Goal: Task Accomplishment & Management: Use online tool/utility

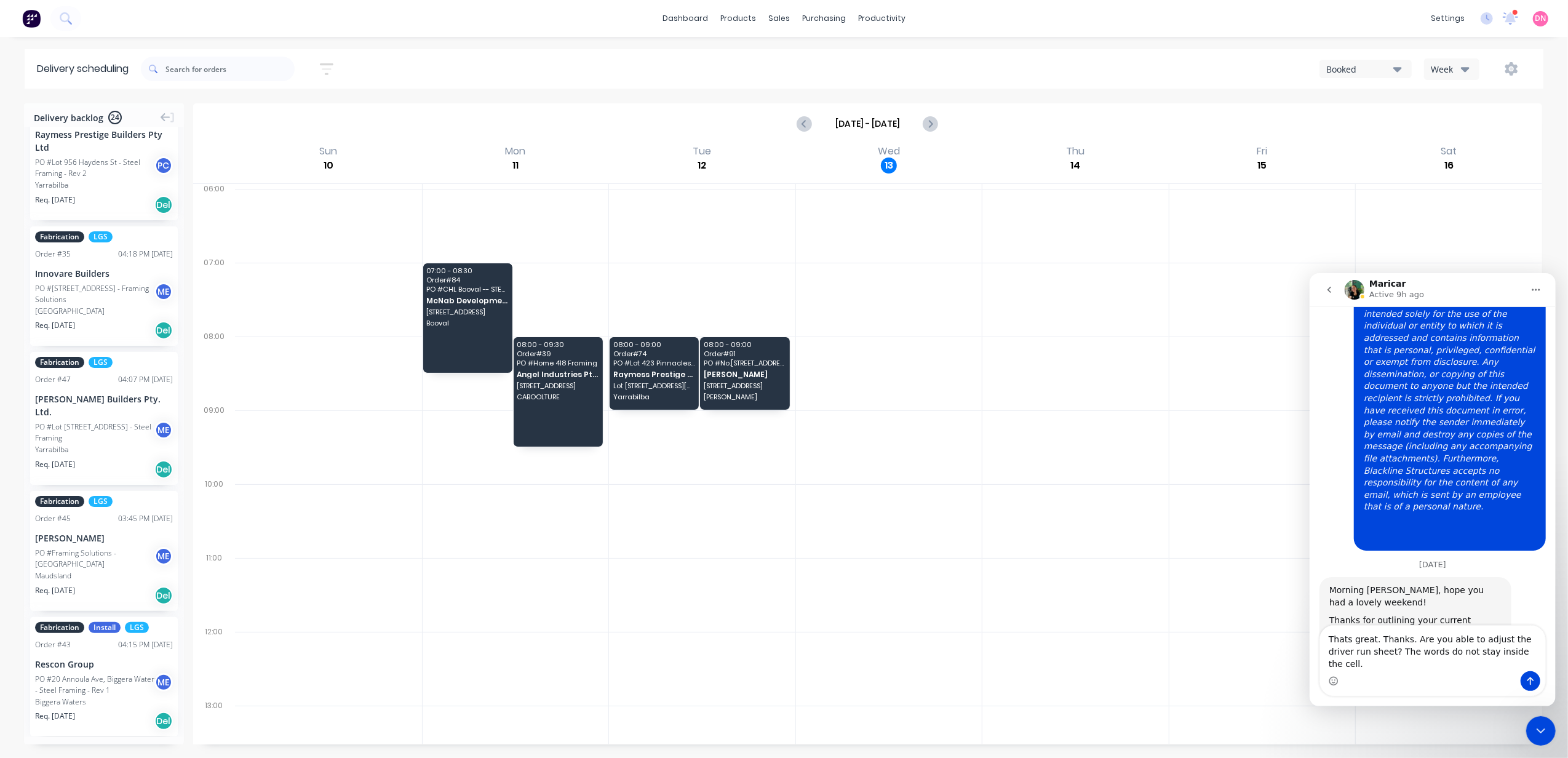
scroll to position [1286, 0]
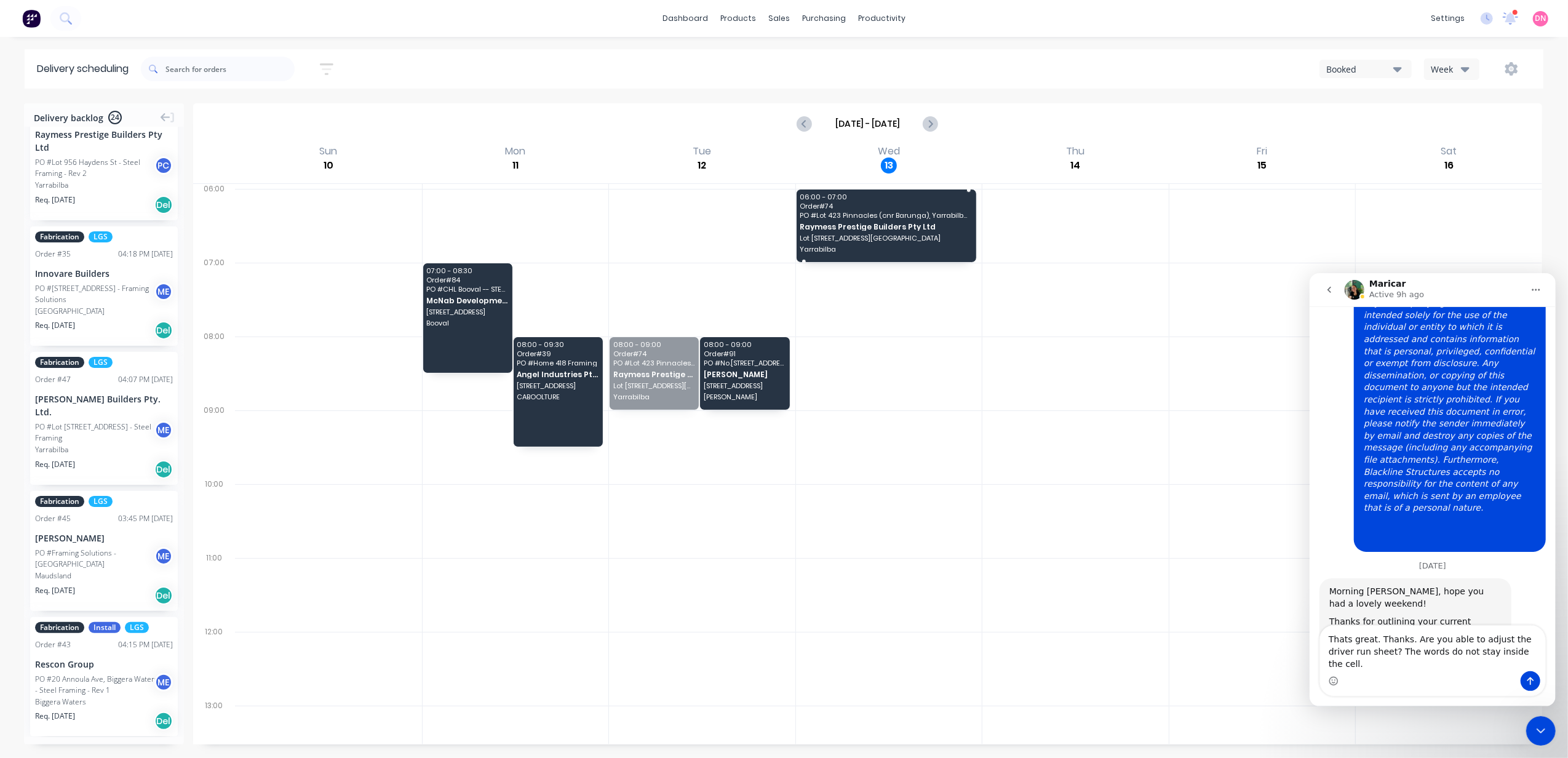
drag, startPoint x: 652, startPoint y: 384, endPoint x: 845, endPoint y: 239, distance: 241.4
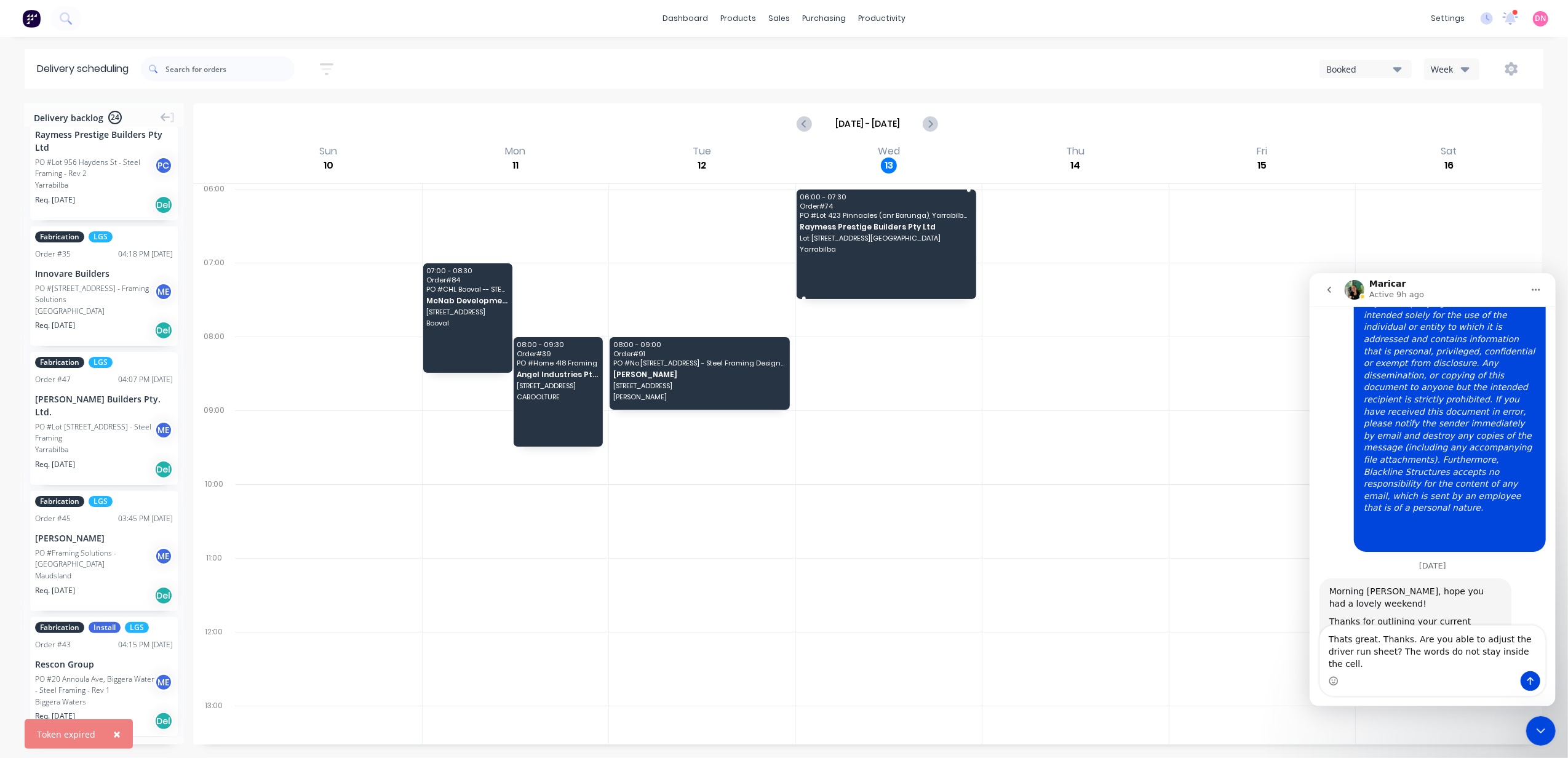
drag, startPoint x: 872, startPoint y: 260, endPoint x: 869, endPoint y: 304, distance: 44.1
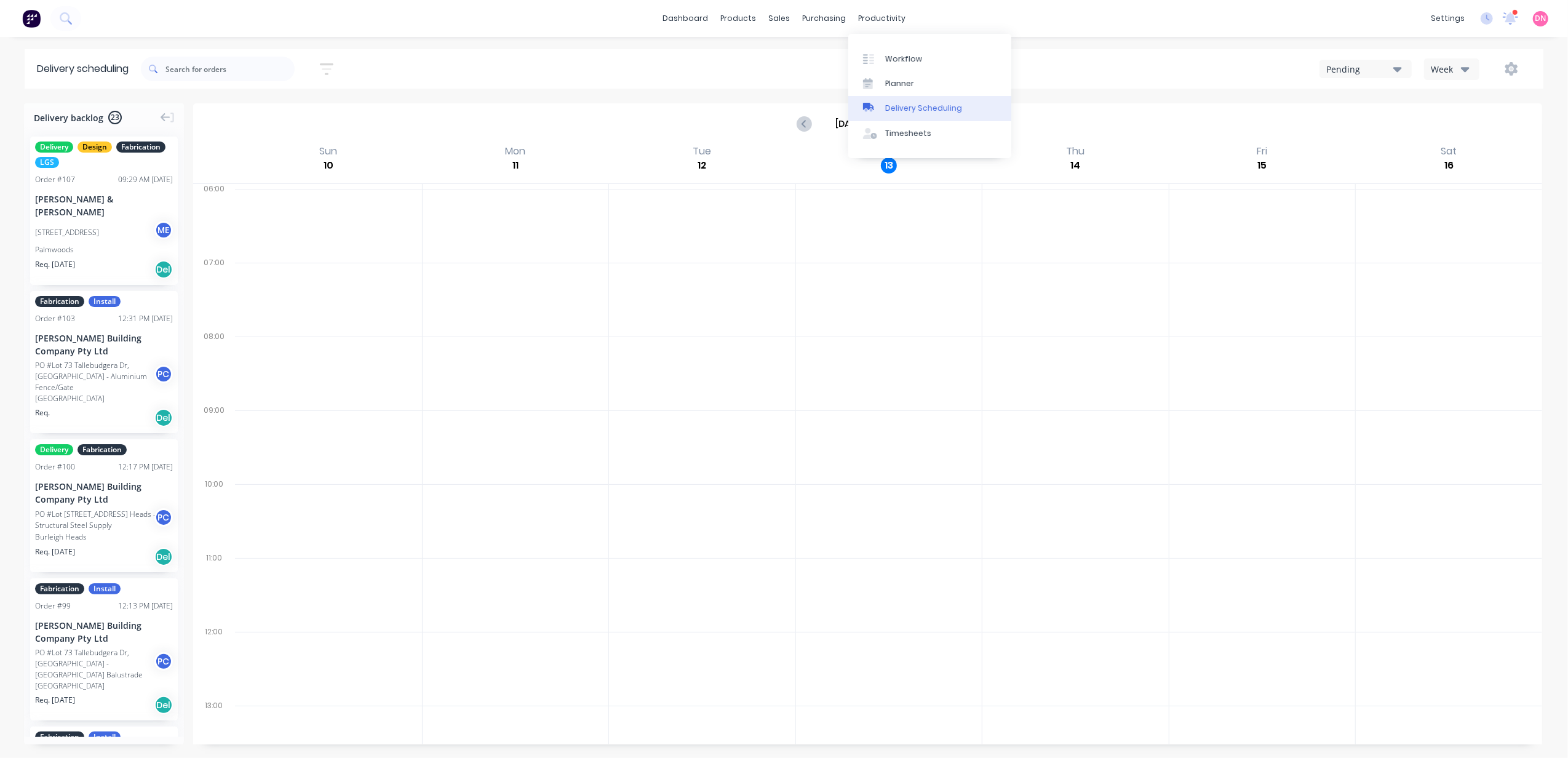
click at [898, 106] on div "Delivery Scheduling" at bounding box center [923, 108] width 77 height 11
click at [1359, 72] on div "Pending" at bounding box center [1360, 69] width 67 height 13
click at [1362, 122] on div "Booked" at bounding box center [1380, 124] width 122 height 24
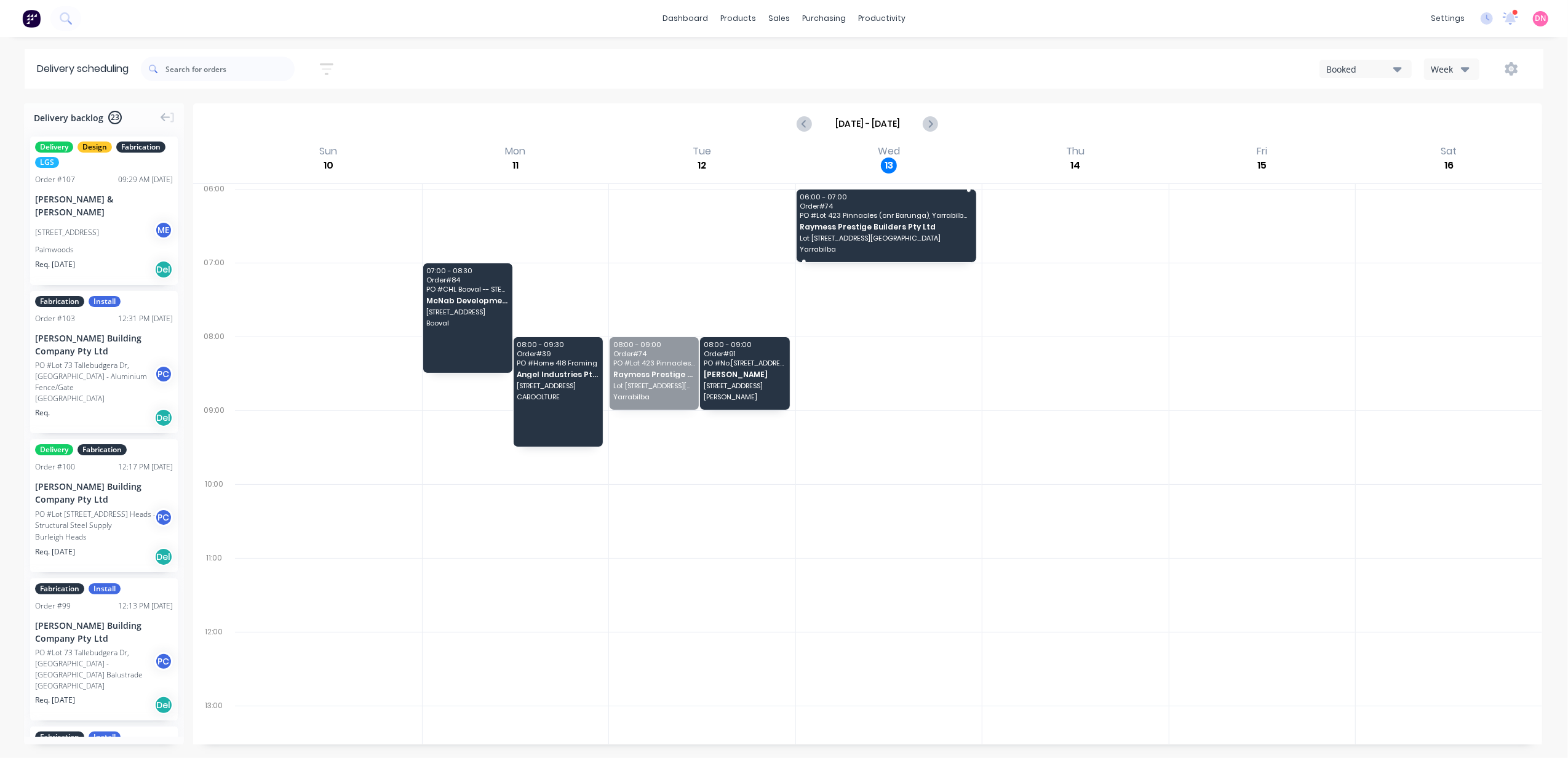
drag, startPoint x: 637, startPoint y: 379, endPoint x: 906, endPoint y: 227, distance: 309.0
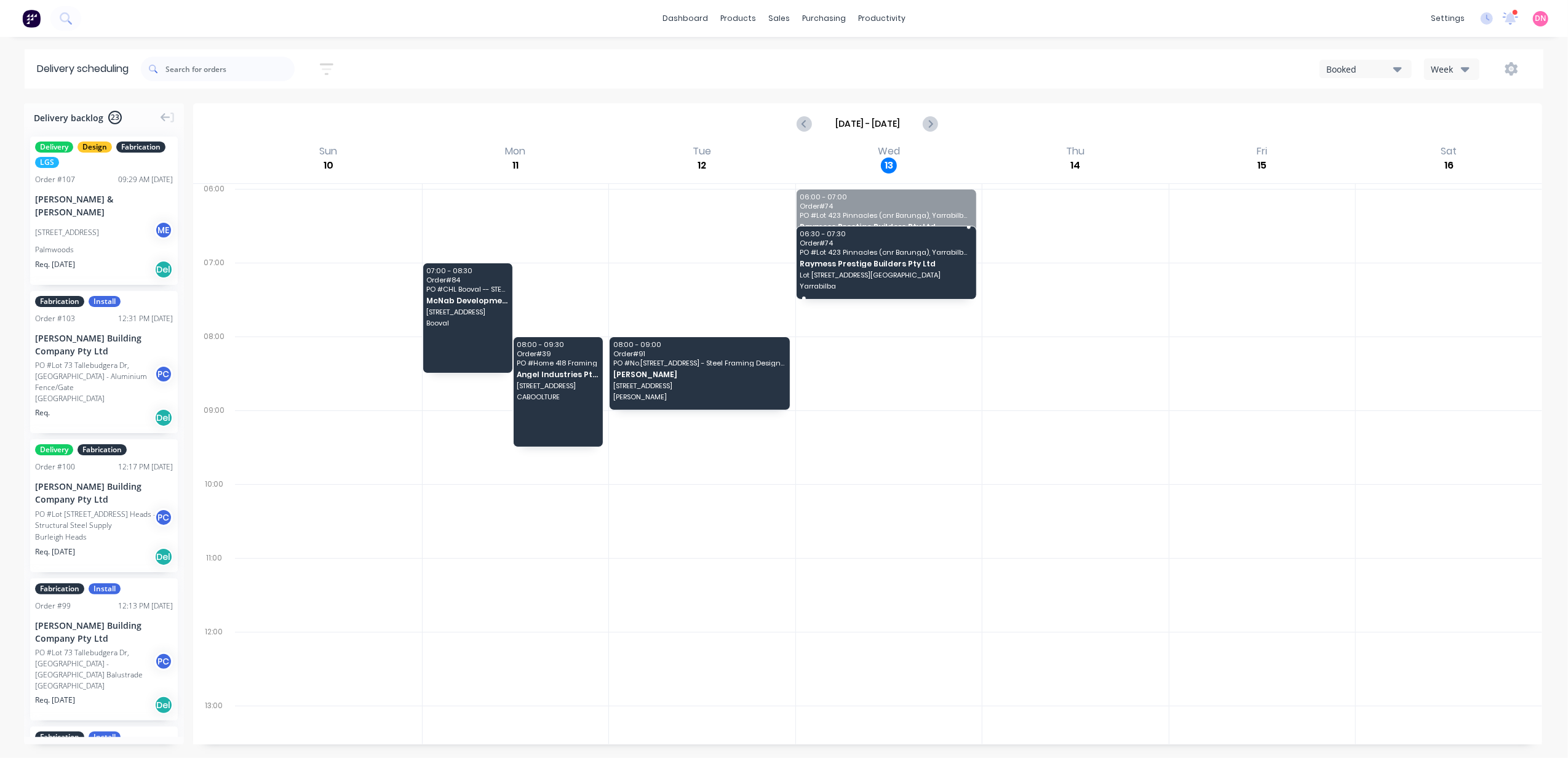
drag, startPoint x: 933, startPoint y: 259, endPoint x: 933, endPoint y: 305, distance: 46.0
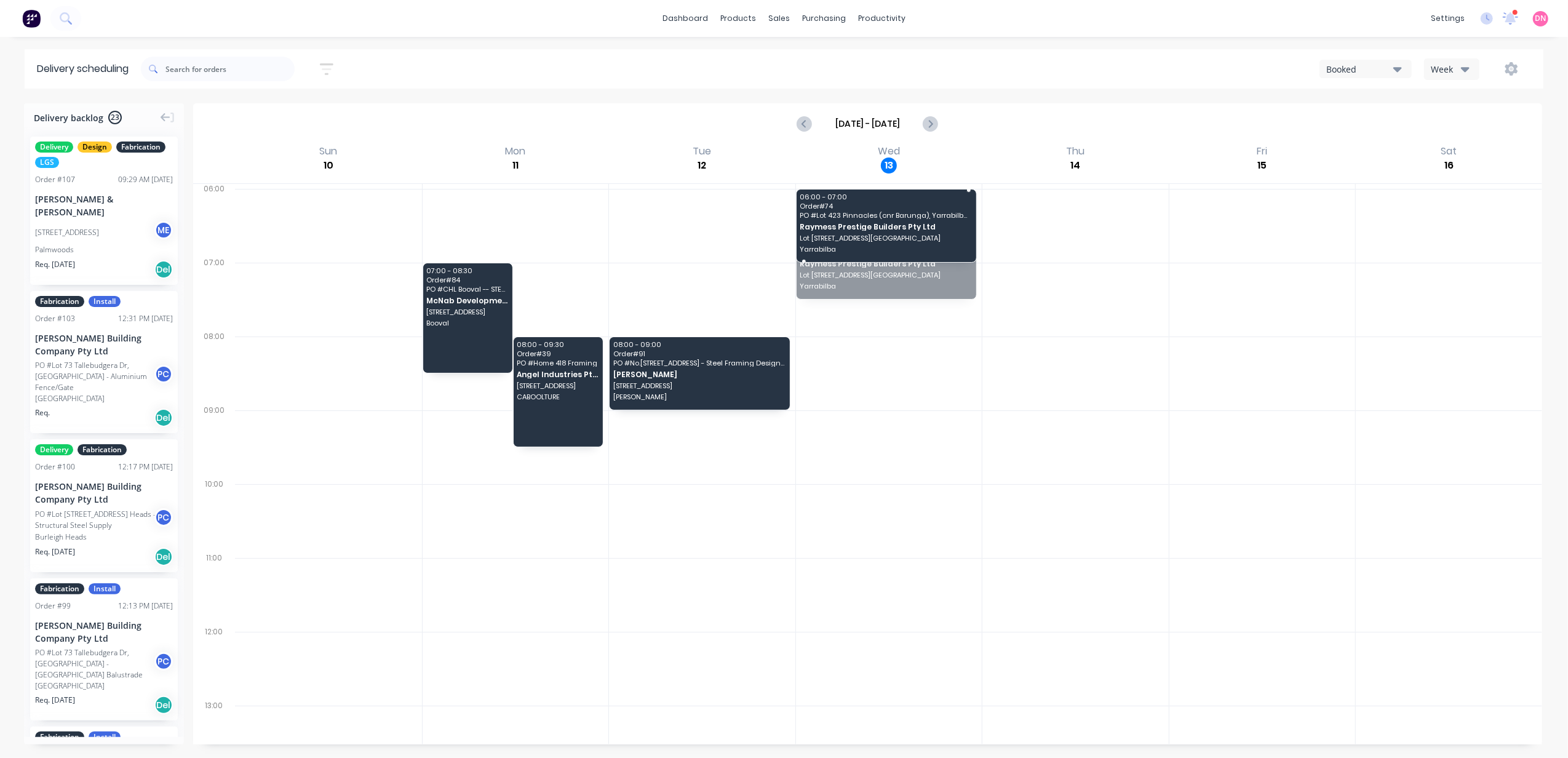
drag, startPoint x: 933, startPoint y: 267, endPoint x: 935, endPoint y: 234, distance: 33.1
drag, startPoint x: 923, startPoint y: 260, endPoint x: 916, endPoint y: 305, distance: 45.5
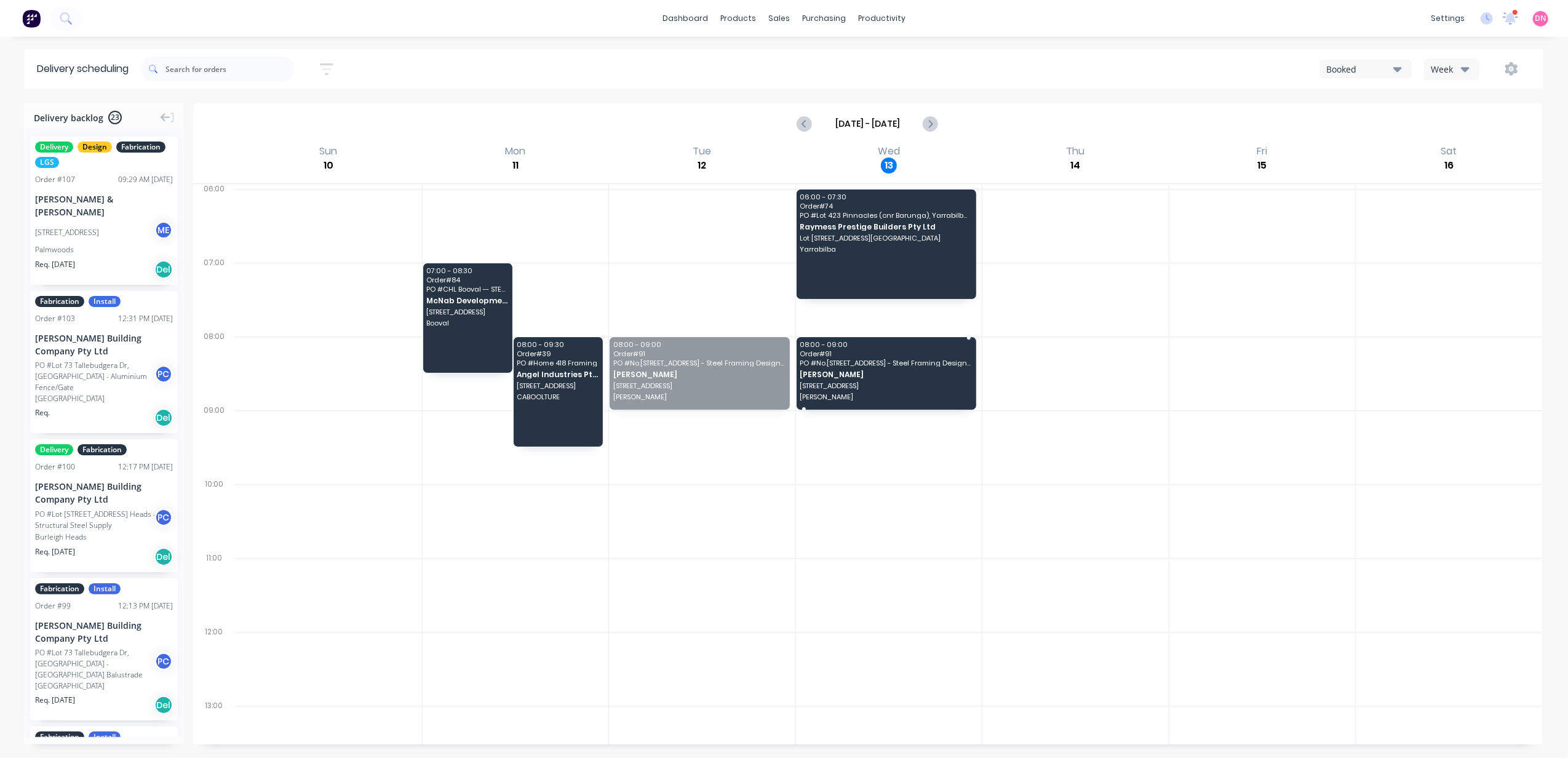
drag, startPoint x: 659, startPoint y: 372, endPoint x: 827, endPoint y: 382, distance: 168.3
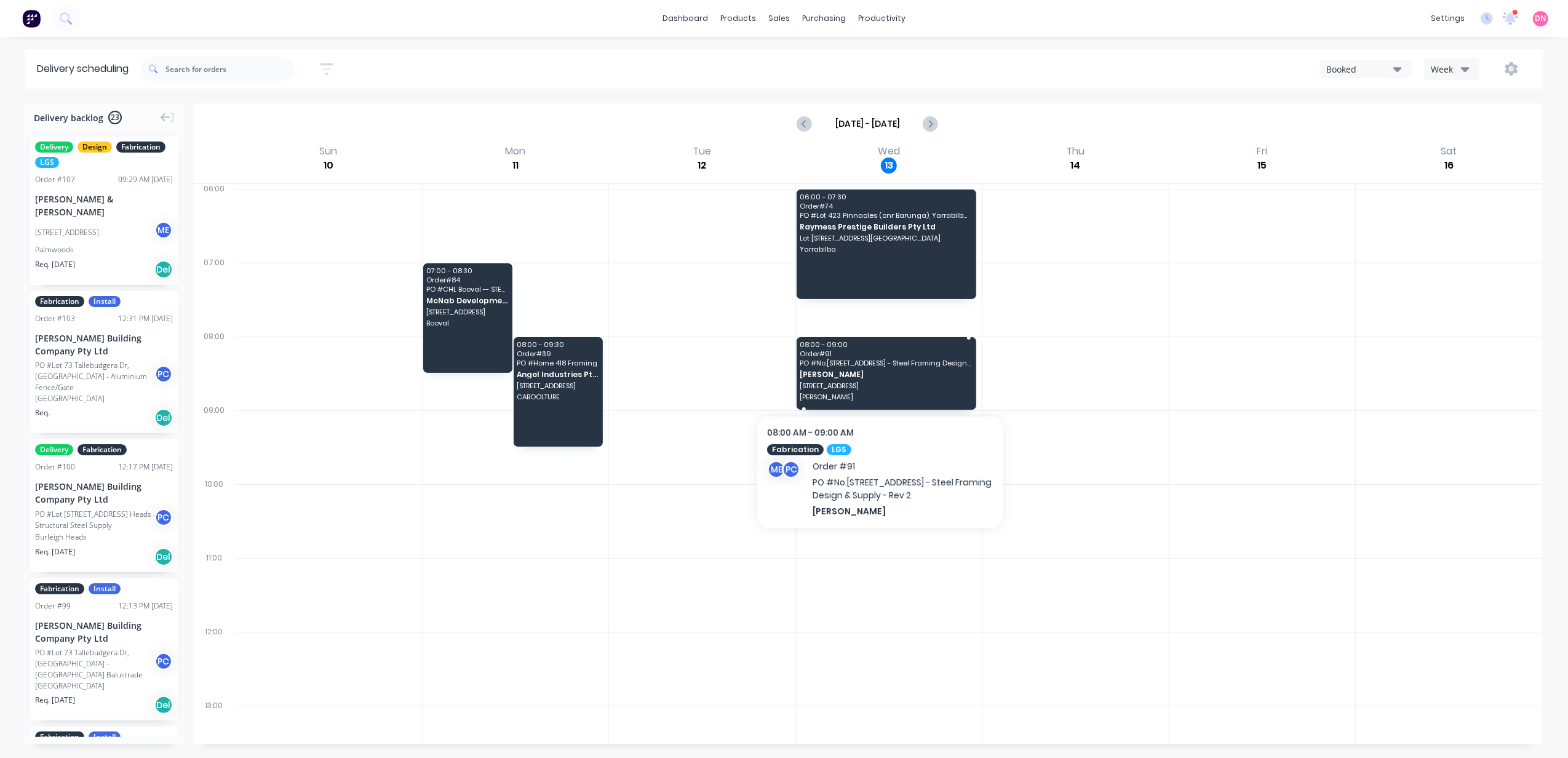
click at [882, 369] on div "08:00 - 09:00 Order # 91 PO # No.446 Mundoolun Connection Rd - Steel Framing De…" at bounding box center [886, 373] width 180 height 72
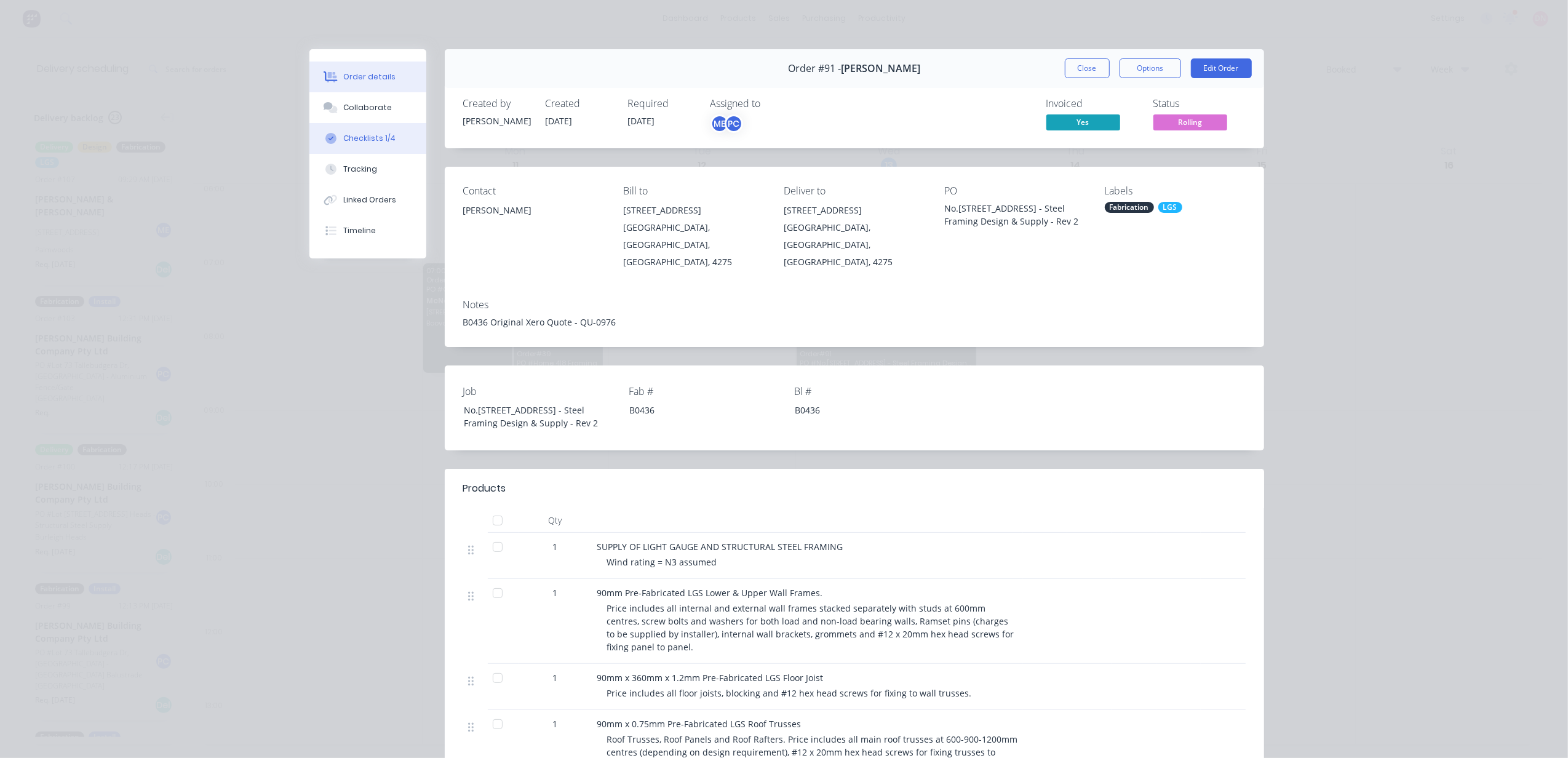
click at [377, 126] on button "Checklists 1/4" at bounding box center [368, 138] width 117 height 31
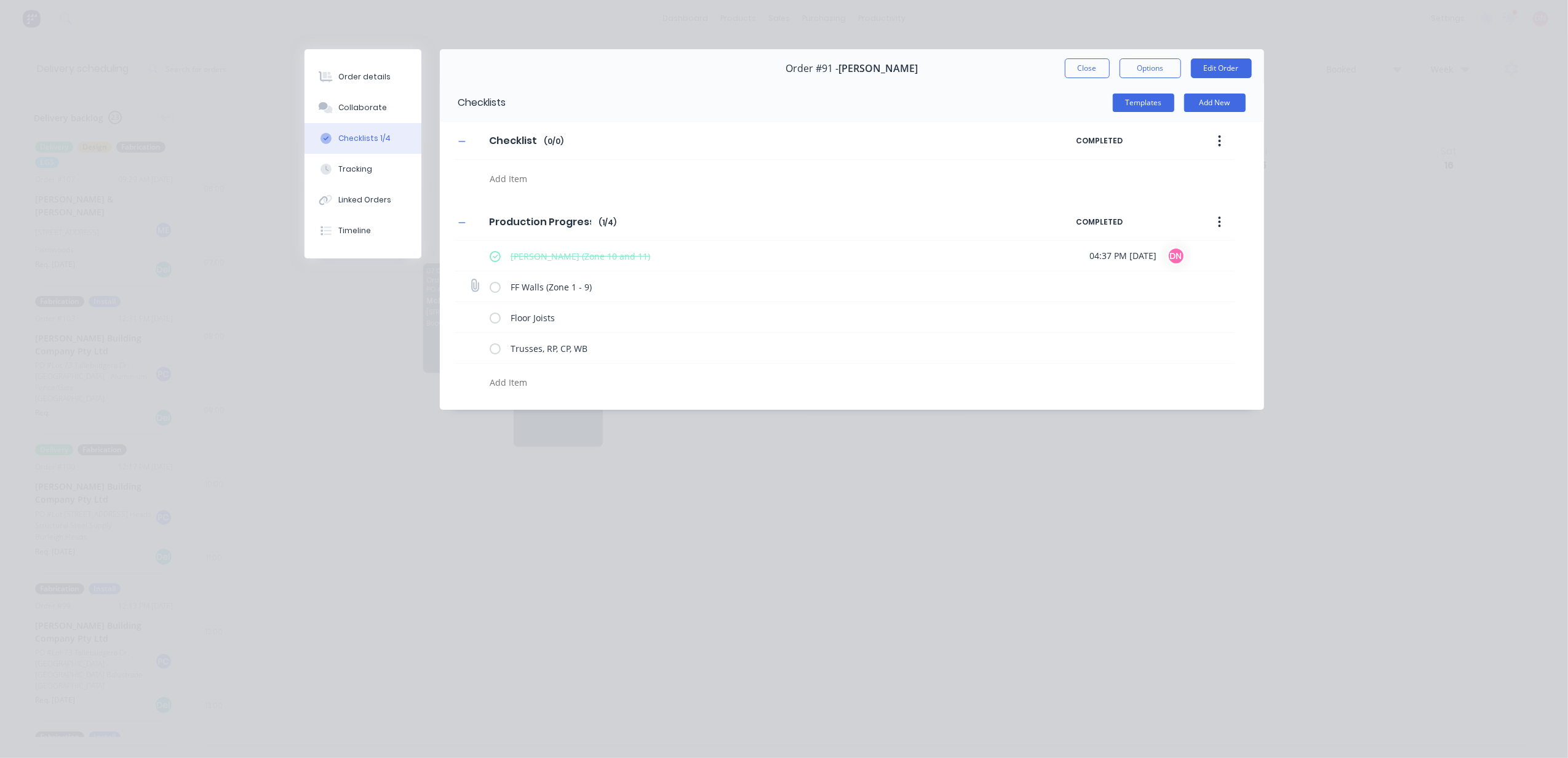
click at [496, 295] on div "FF Walls (Zone 1 - 9)" at bounding box center [769, 286] width 559 height 24
click at [496, 288] on label at bounding box center [495, 286] width 11 height 13
click at [0, 0] on input "checkbox" at bounding box center [0, 0] width 0 height 0
type textarea "x"
click at [1137, 60] on button "Options" at bounding box center [1150, 68] width 62 height 19
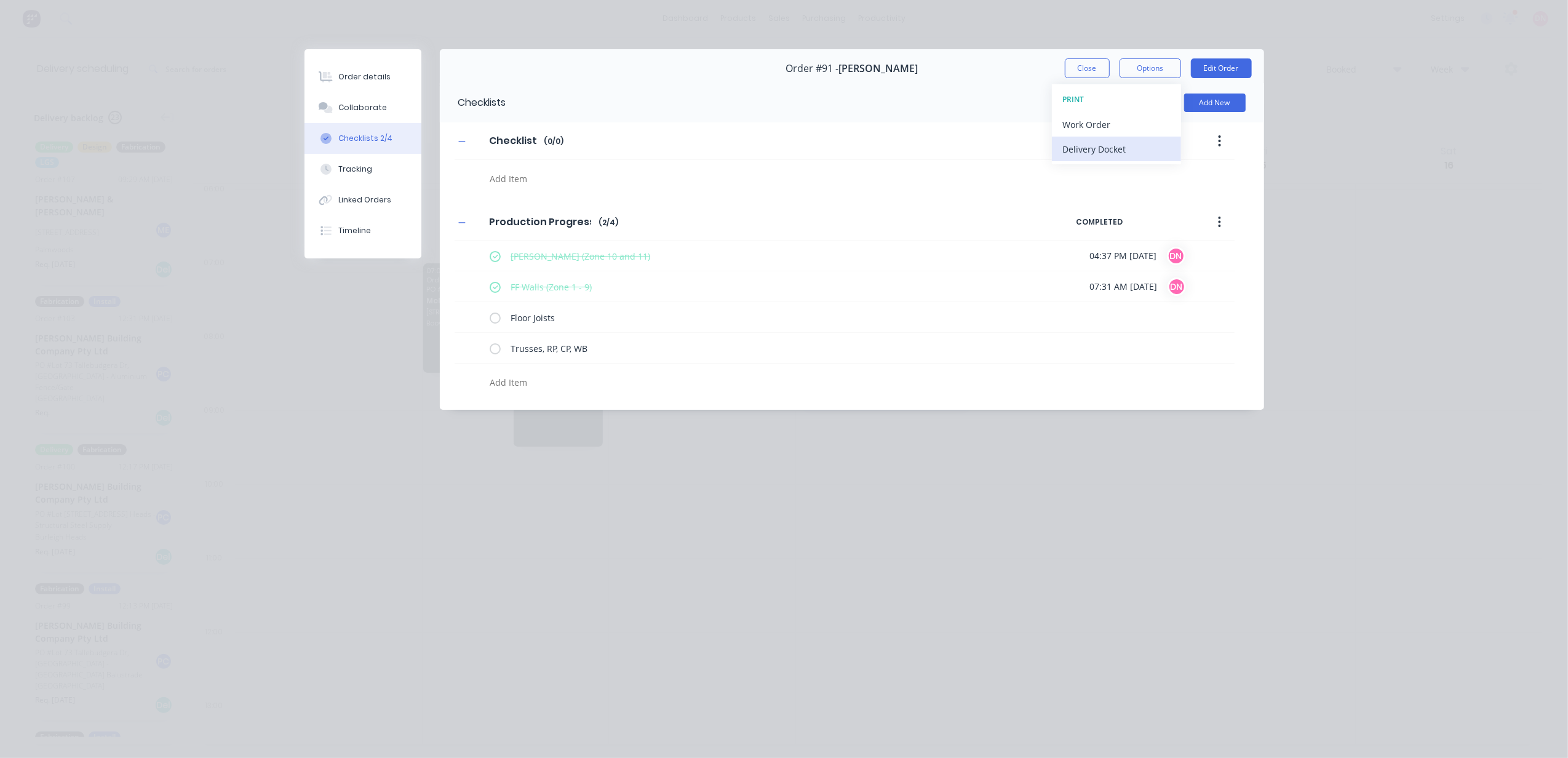
click at [1105, 149] on div "Delivery Docket" at bounding box center [1116, 149] width 107 height 18
click at [1101, 170] on div "Custom" at bounding box center [1116, 174] width 107 height 18
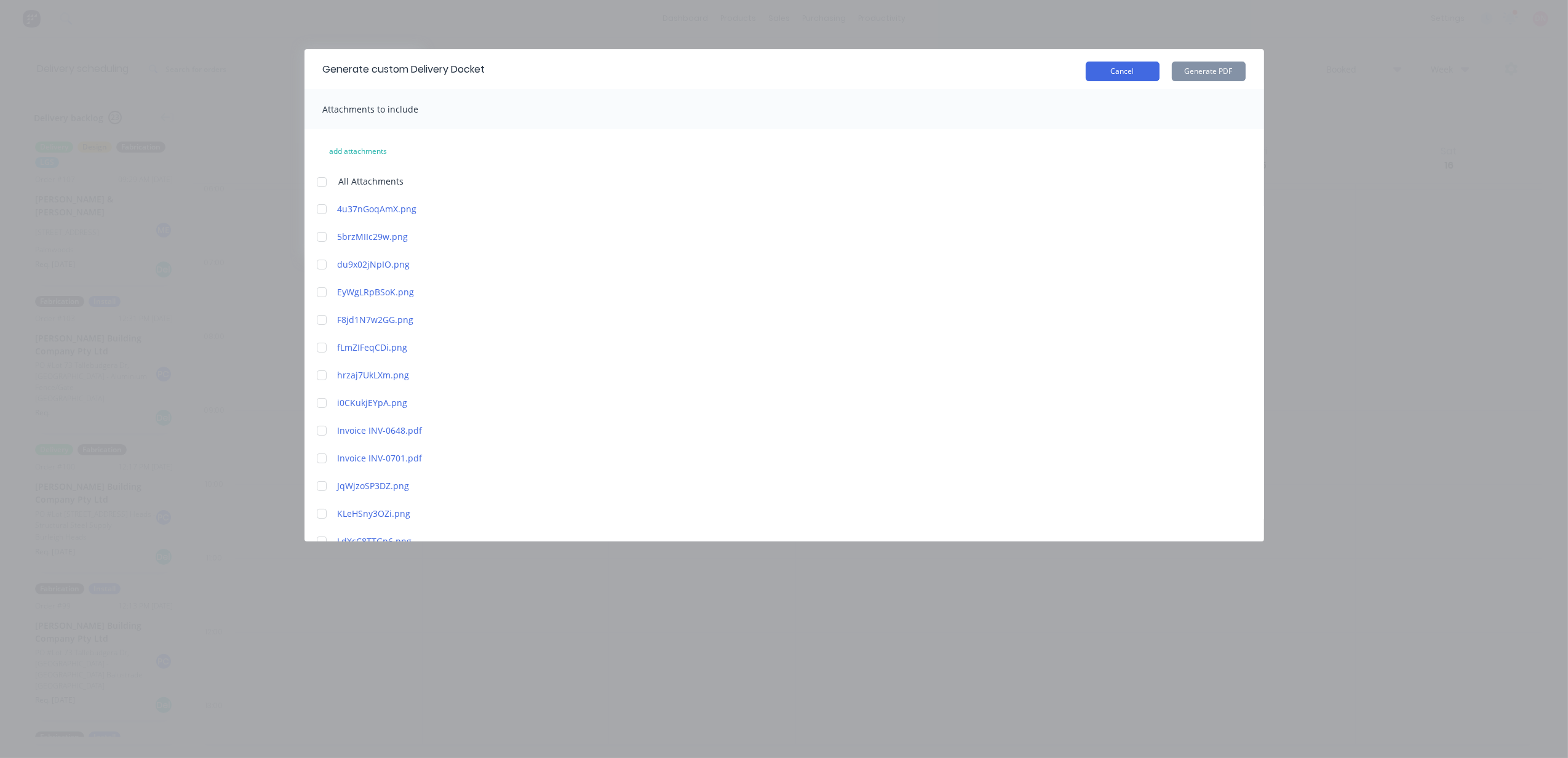
click at [1100, 72] on button "Cancel" at bounding box center [1123, 72] width 74 height 19
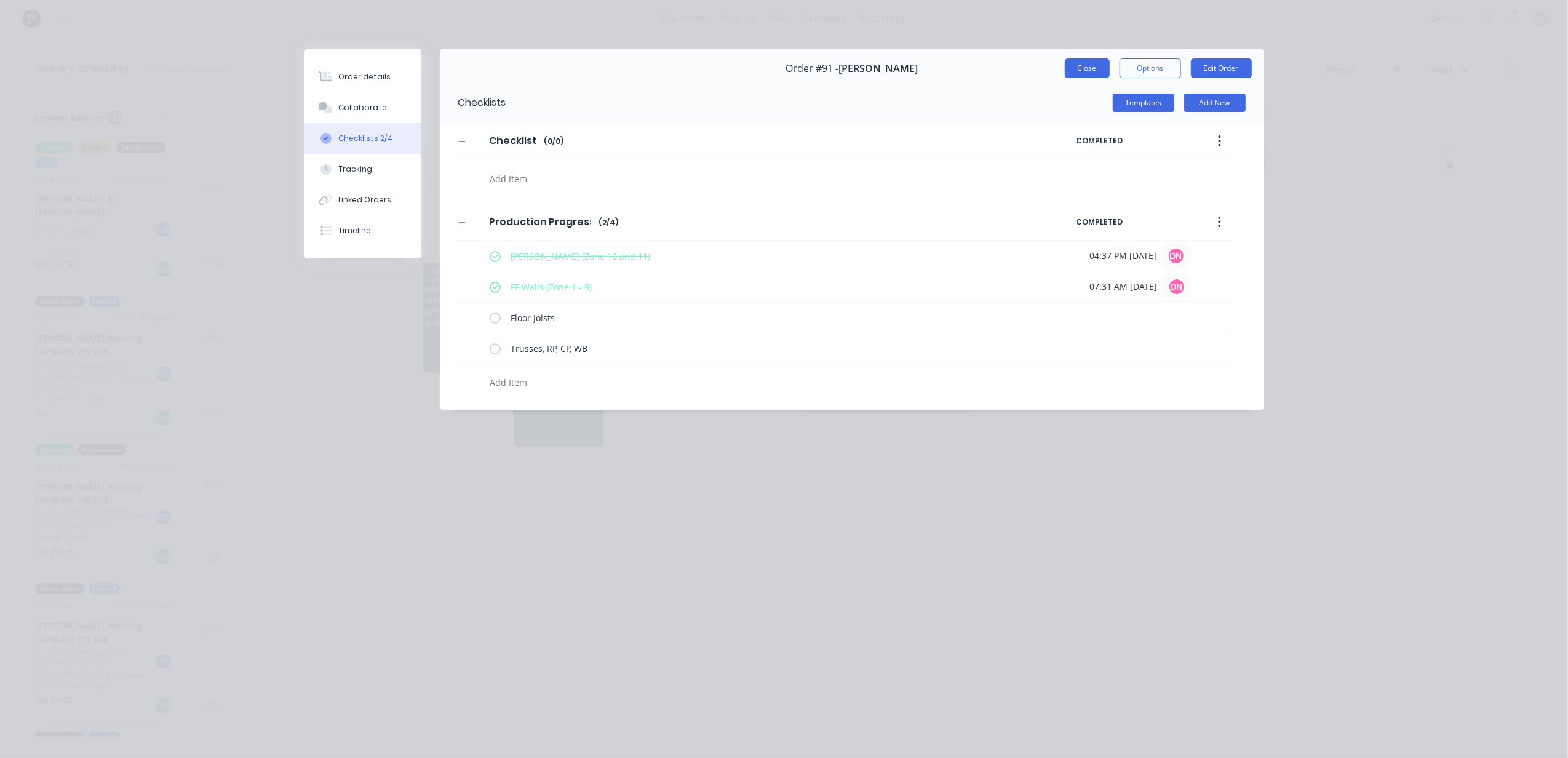
click at [1094, 69] on button "Close" at bounding box center [1087, 68] width 45 height 19
